Goal: Information Seeking & Learning: Learn about a topic

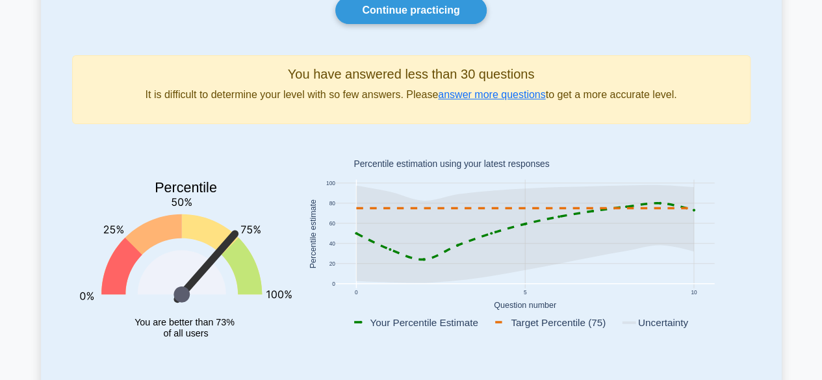
scroll to position [134, 0]
click at [418, 13] on link "Continue practicing" at bounding box center [410, 9] width 151 height 27
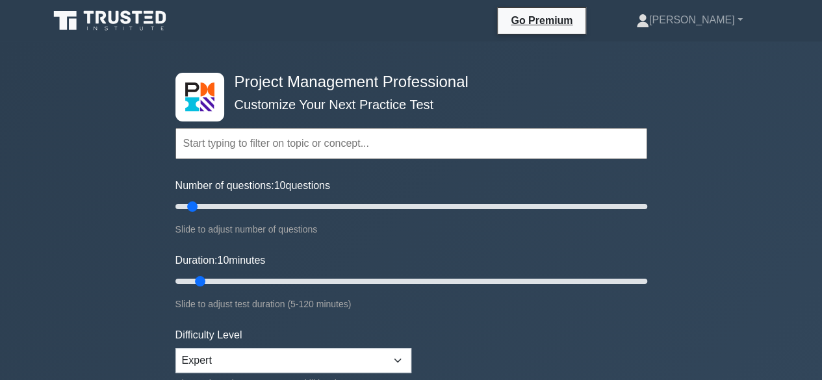
click at [258, 148] on input "text" at bounding box center [412, 143] width 472 height 31
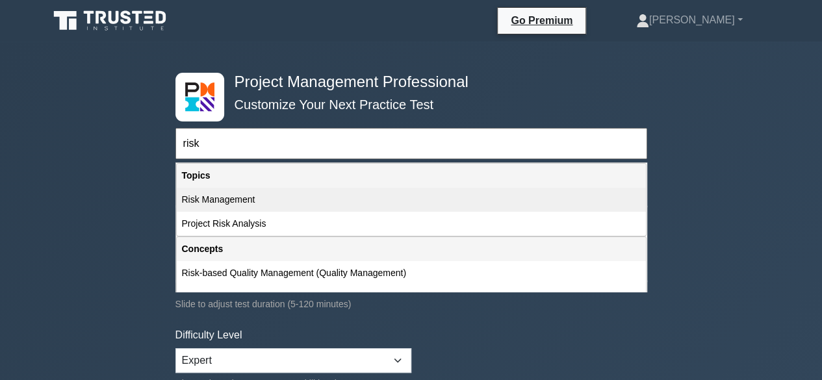
click at [243, 202] on div "Risk Management" at bounding box center [411, 200] width 469 height 24
type input "Risk Management"
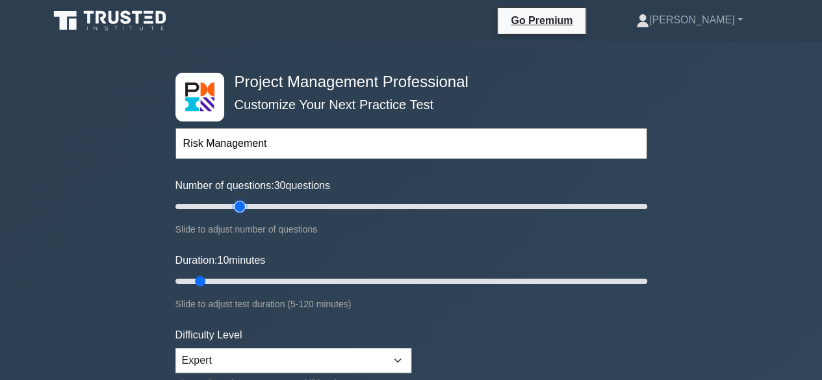
drag, startPoint x: 194, startPoint y: 203, endPoint x: 237, endPoint y: 209, distance: 43.9
type input "30"
click at [237, 209] on input "Number of questions: 30 questions" at bounding box center [412, 207] width 472 height 16
drag, startPoint x: 196, startPoint y: 280, endPoint x: 252, endPoint y: 278, distance: 56.6
type input "25"
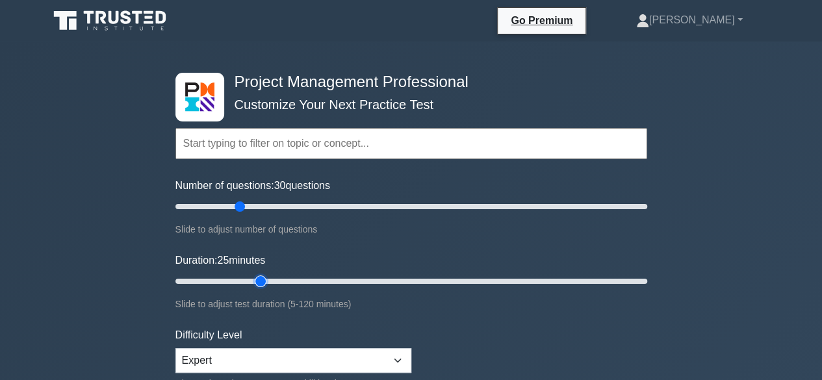
click at [252, 278] on input "Duration: 25 minutes" at bounding box center [412, 282] width 472 height 16
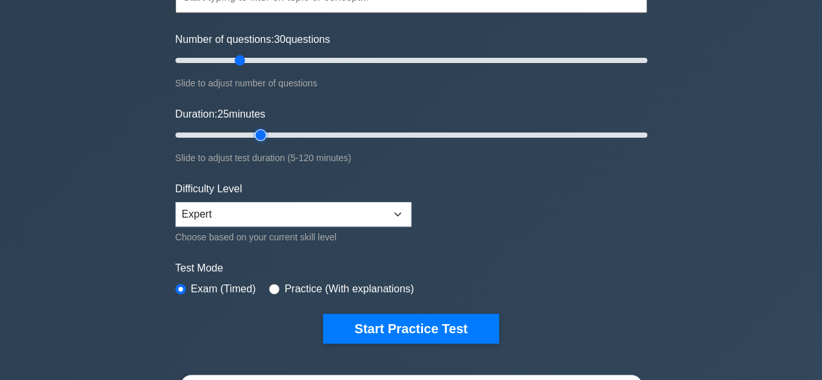
scroll to position [183, 0]
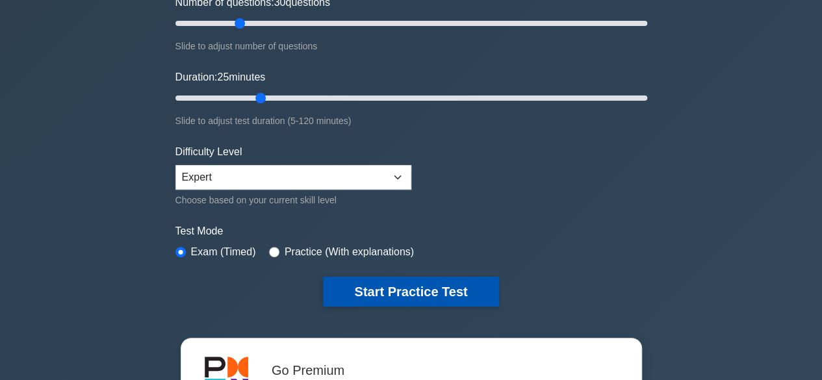
click at [426, 293] on button "Start Practice Test" at bounding box center [411, 292] width 176 height 30
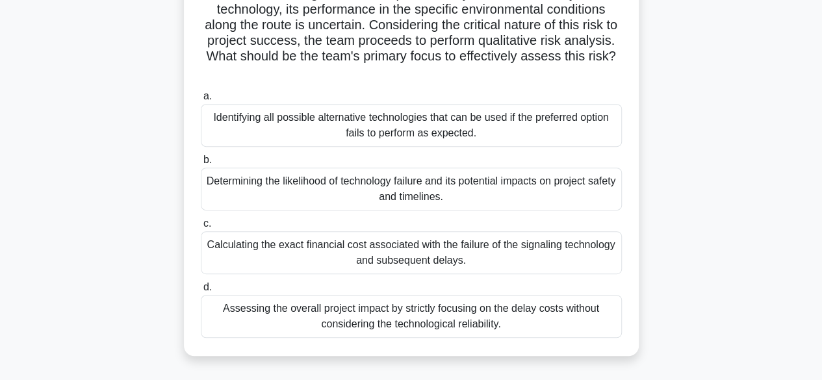
scroll to position [221, 0]
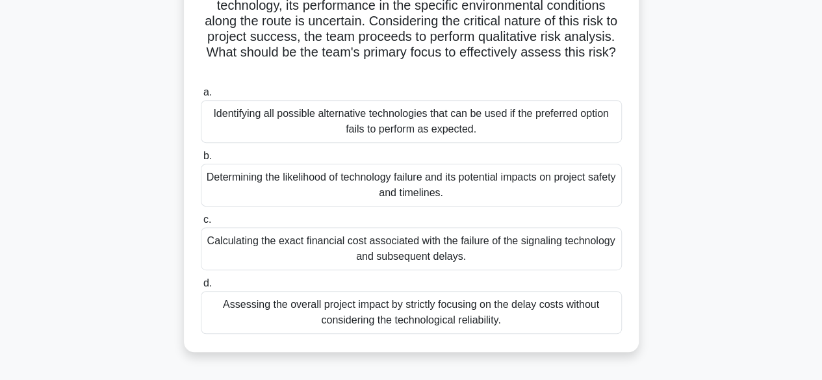
click at [408, 185] on div "Determining the likelihood of technology failure and its potential impacts on p…" at bounding box center [411, 185] width 421 height 43
click at [201, 161] on input "b. Determining the likelihood of technology failure and its potential impacts o…" at bounding box center [201, 156] width 0 height 8
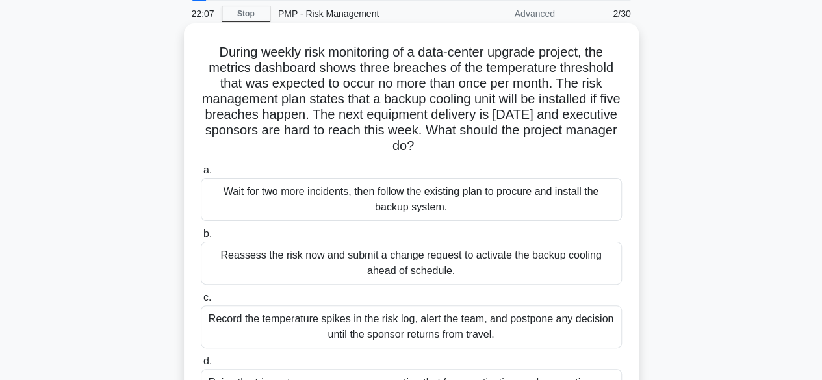
scroll to position [34, 0]
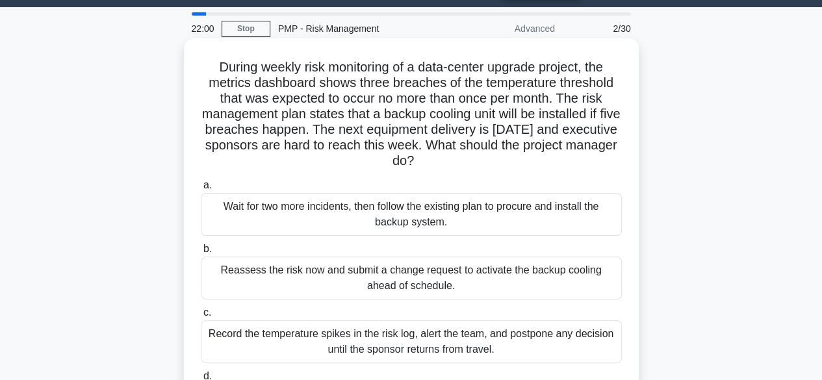
click at [423, 283] on div "Reassess the risk now and submit a change request to activate the backup coolin…" at bounding box center [411, 278] width 421 height 43
click at [201, 254] on input "b. Reassess the risk now and submit a change request to activate the backup coo…" at bounding box center [201, 249] width 0 height 8
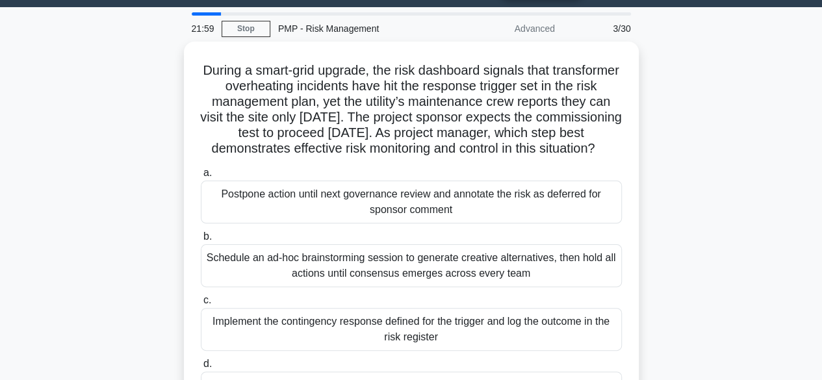
scroll to position [0, 0]
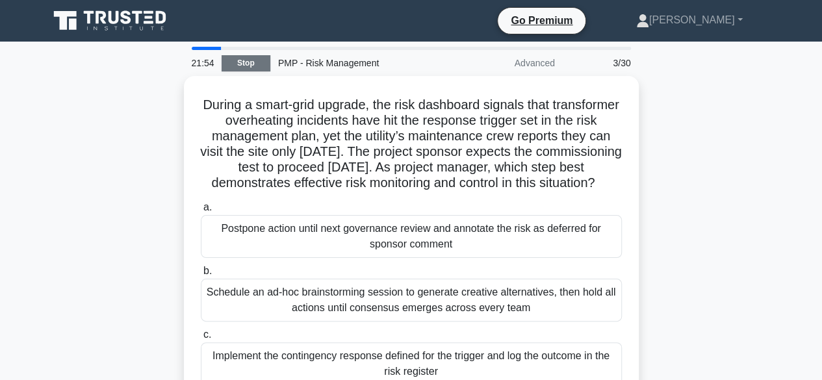
click at [237, 62] on link "Stop" at bounding box center [246, 63] width 49 height 16
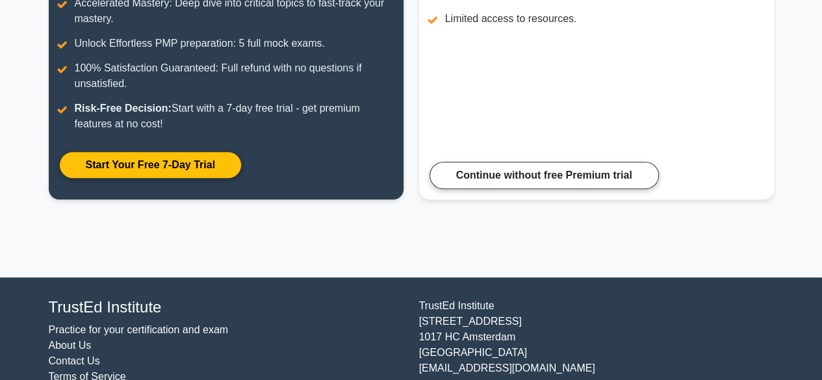
scroll to position [324, 0]
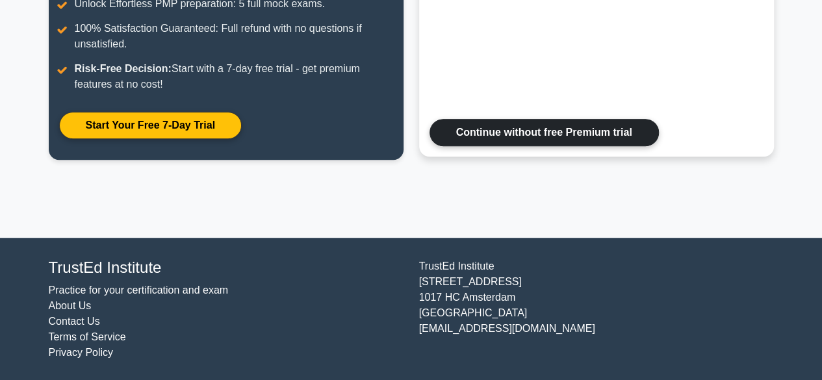
click at [458, 137] on link "Continue without free Premium trial" at bounding box center [544, 132] width 229 height 27
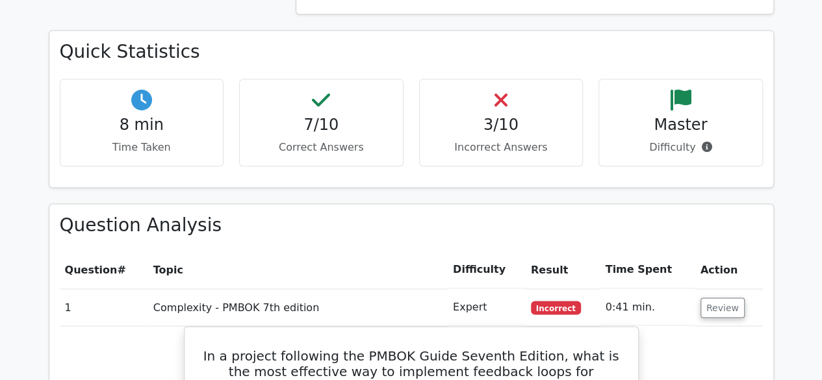
scroll to position [948, 0]
